Goal: Task Accomplishment & Management: Complete application form

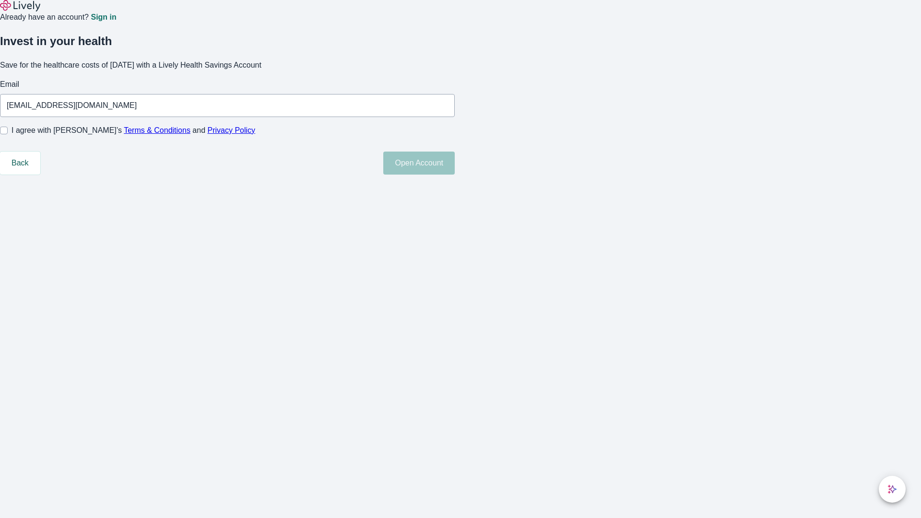
click at [8, 134] on input "I agree with Lively’s Terms & Conditions and Privacy Policy" at bounding box center [4, 131] width 8 height 8
checkbox input "true"
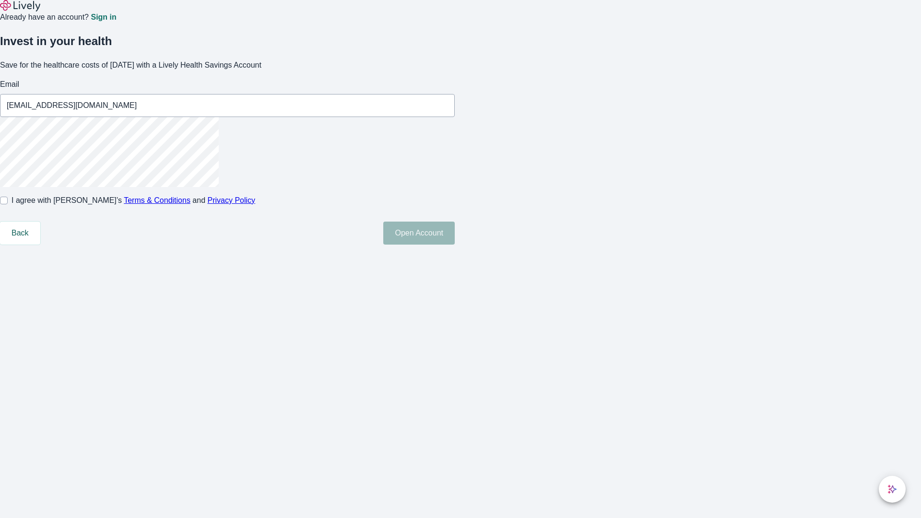
click at [455, 245] on button "Open Account" at bounding box center [419, 233] width 72 height 23
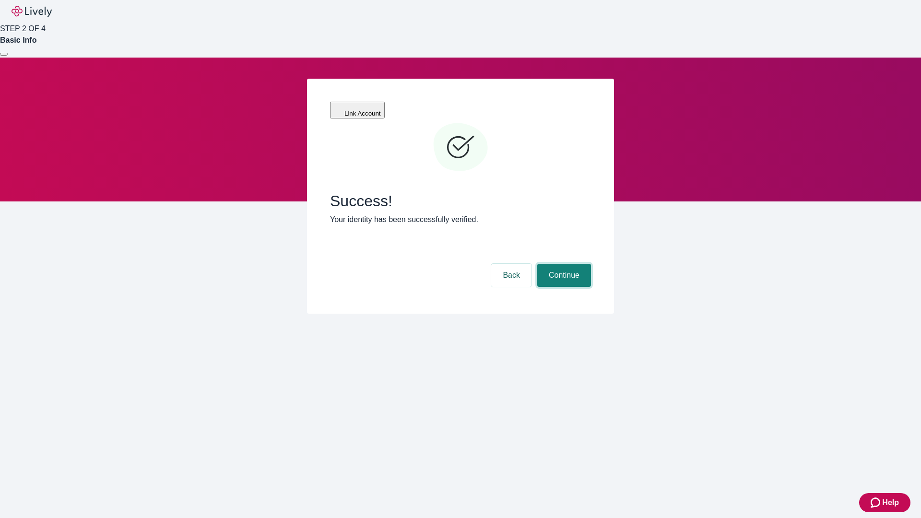
click at [563, 264] on button "Continue" at bounding box center [564, 275] width 54 height 23
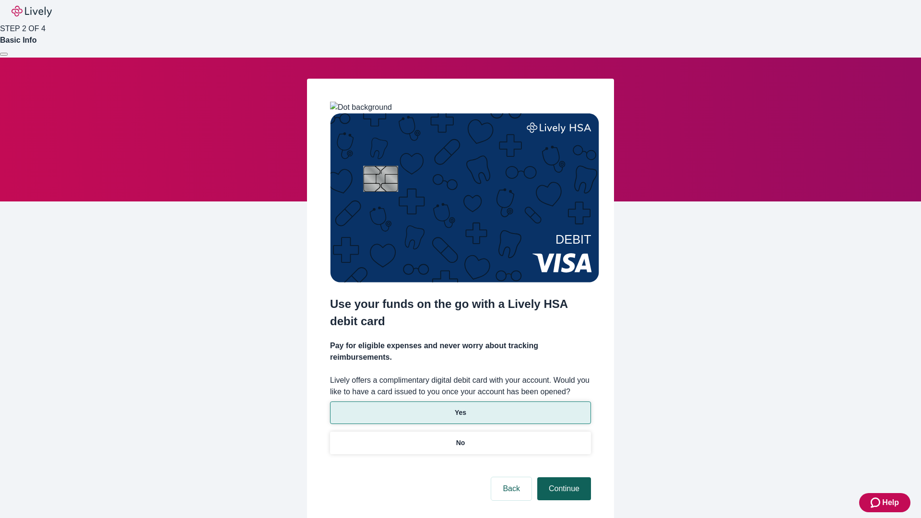
click at [460, 438] on p "No" at bounding box center [460, 443] width 9 height 10
click at [563, 477] on button "Continue" at bounding box center [564, 488] width 54 height 23
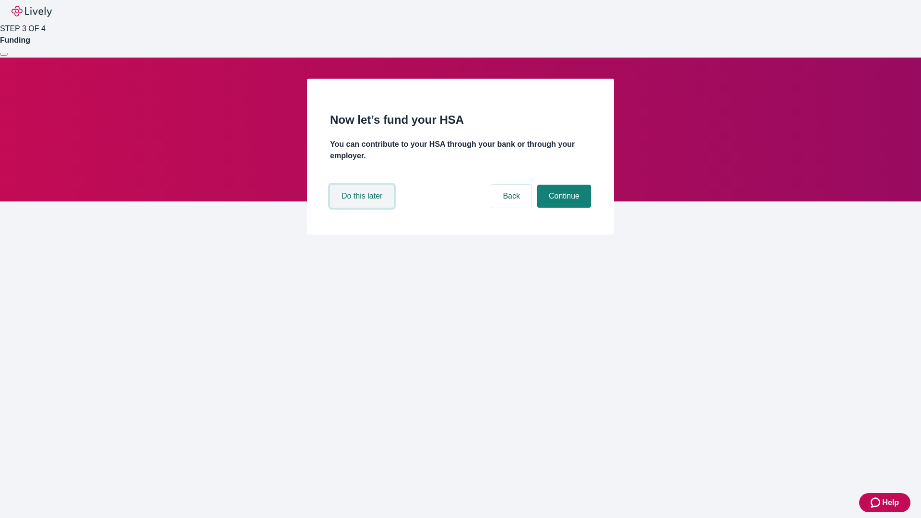
click at [363, 208] on button "Do this later" at bounding box center [362, 196] width 64 height 23
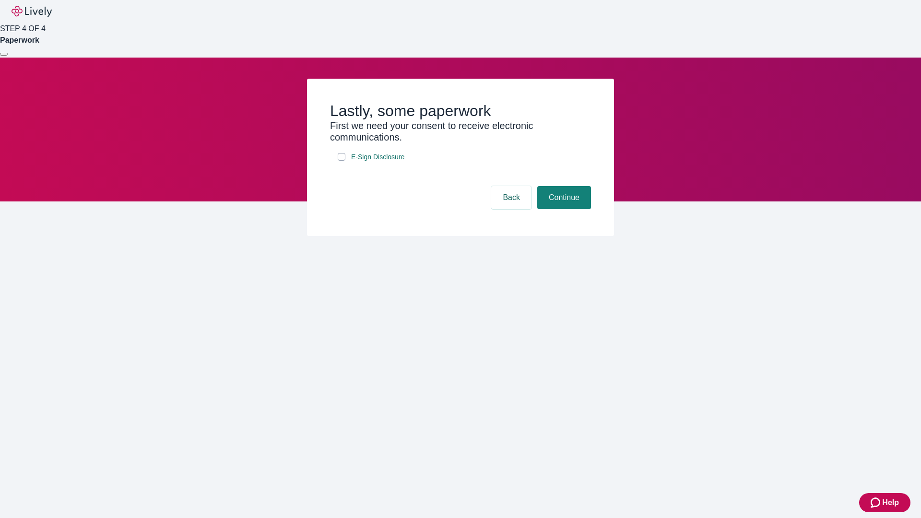
click at [342, 161] on input "E-Sign Disclosure" at bounding box center [342, 157] width 8 height 8
checkbox input "true"
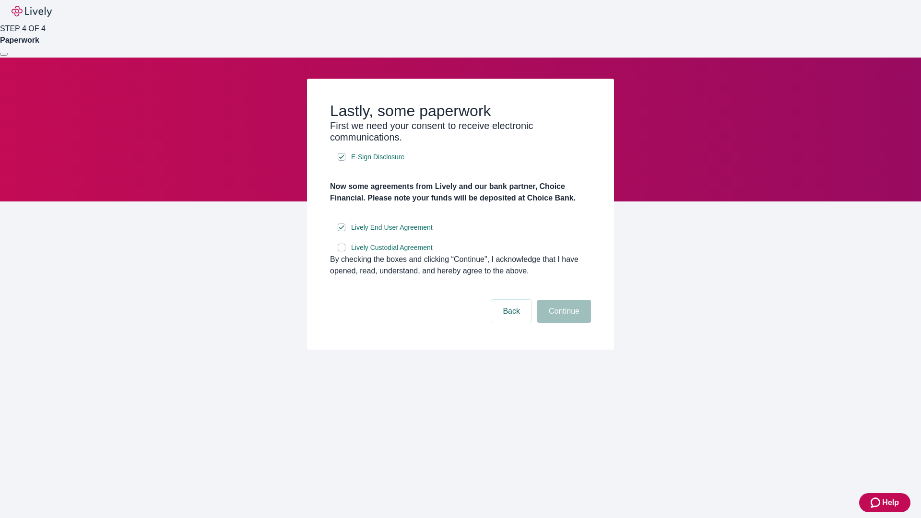
click at [342, 251] on input "Lively Custodial Agreement" at bounding box center [342, 248] width 8 height 8
checkbox input "true"
click at [563, 323] on button "Continue" at bounding box center [564, 311] width 54 height 23
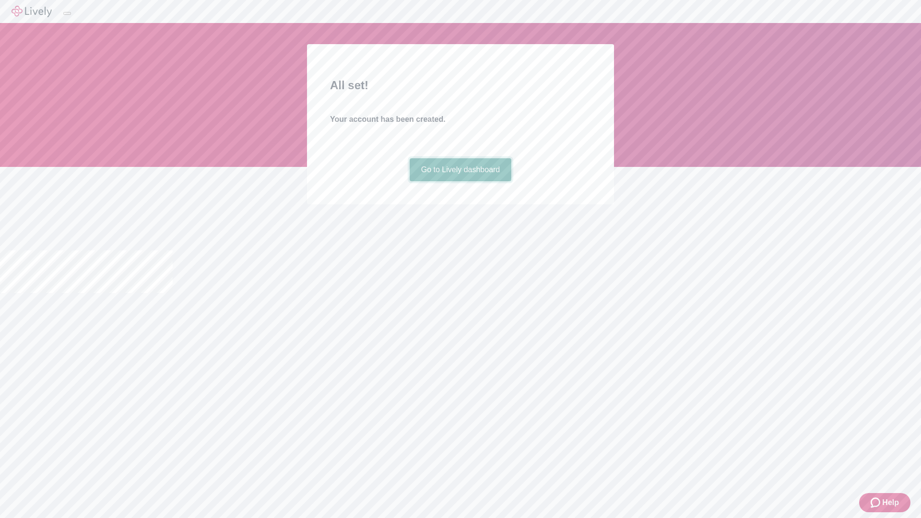
click at [460, 181] on link "Go to Lively dashboard" at bounding box center [461, 169] width 102 height 23
